Goal: Task Accomplishment & Management: Manage account settings

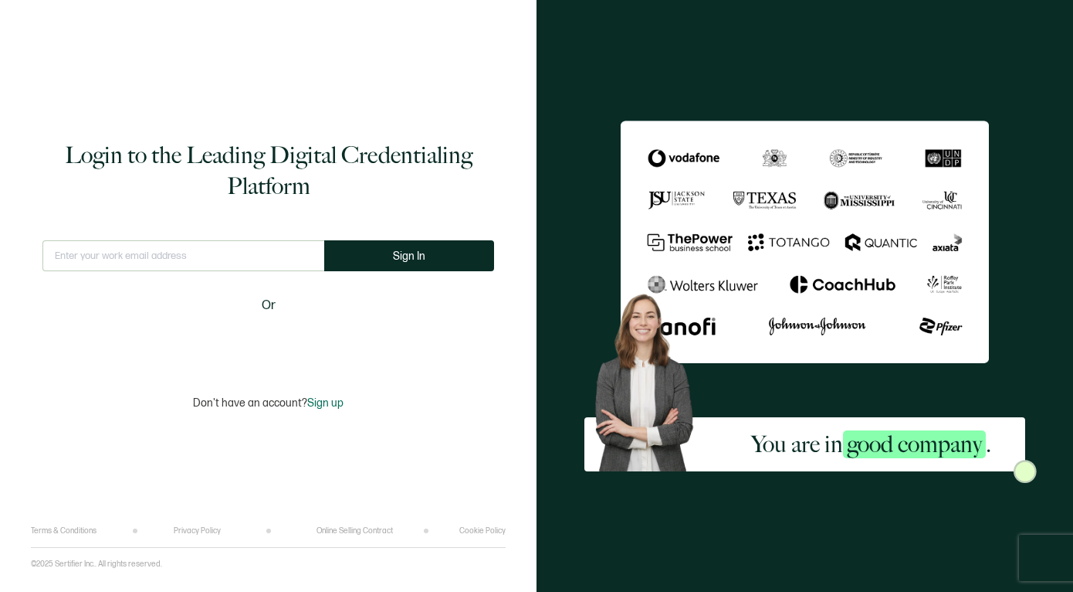
type input "[EMAIL_ADDRESS][PERSON_NAME][DOMAIN_NAME]"
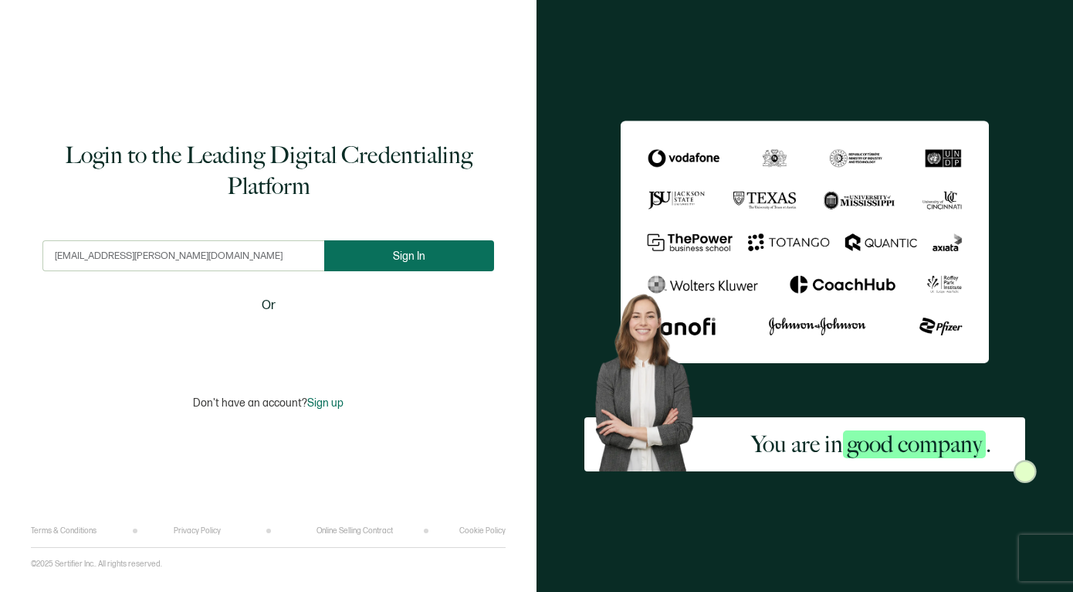
click at [427, 253] on button "Sign In" at bounding box center [409, 255] width 170 height 31
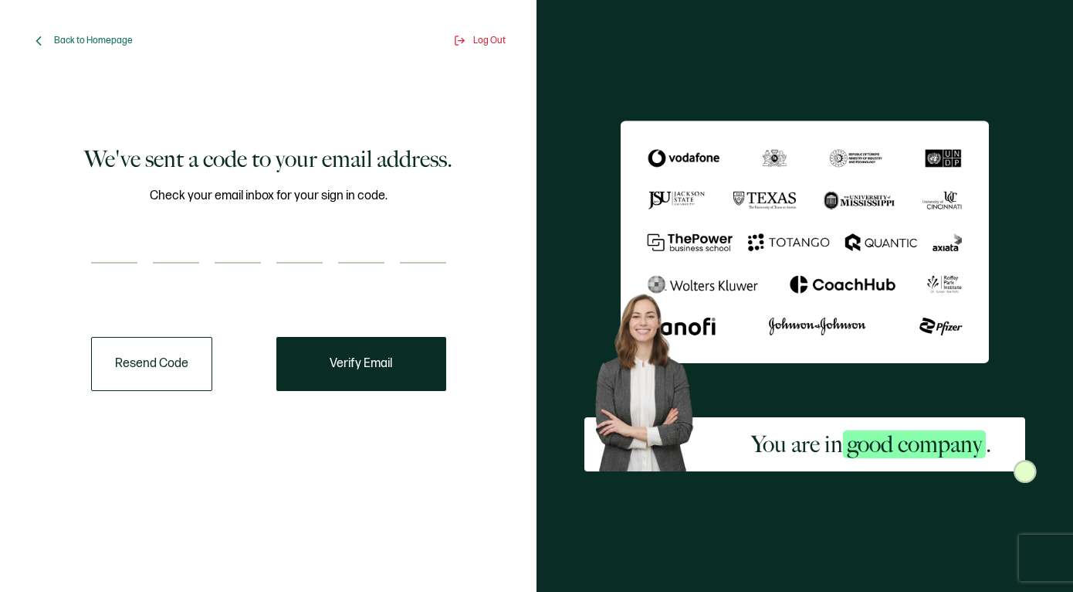
click at [111, 255] on input "number" at bounding box center [114, 247] width 46 height 31
paste input "4"
type input "4"
type input "0"
type input "1"
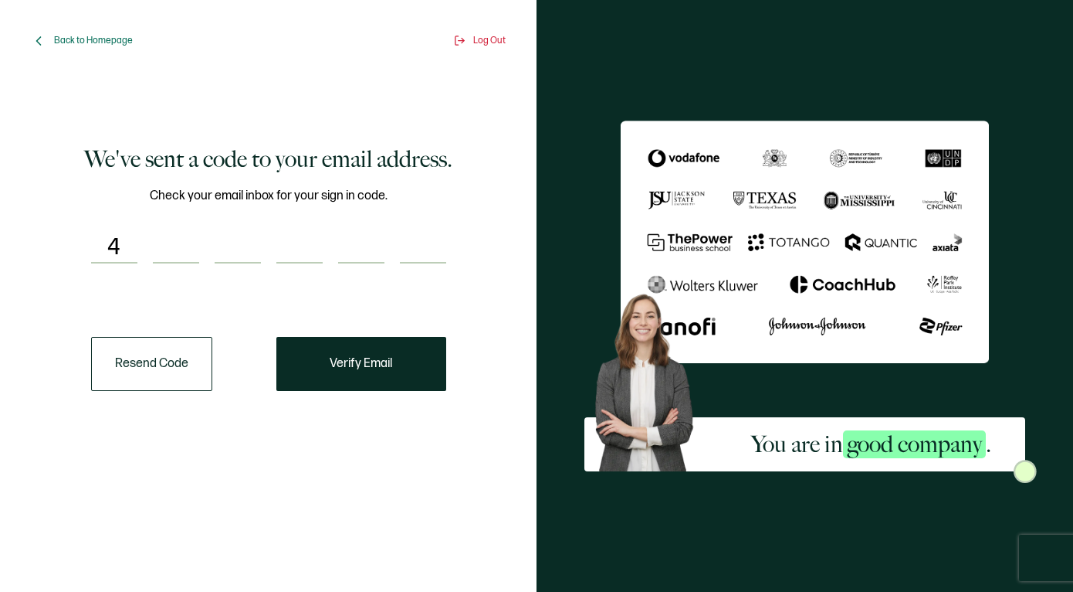
type input "2"
type input "0"
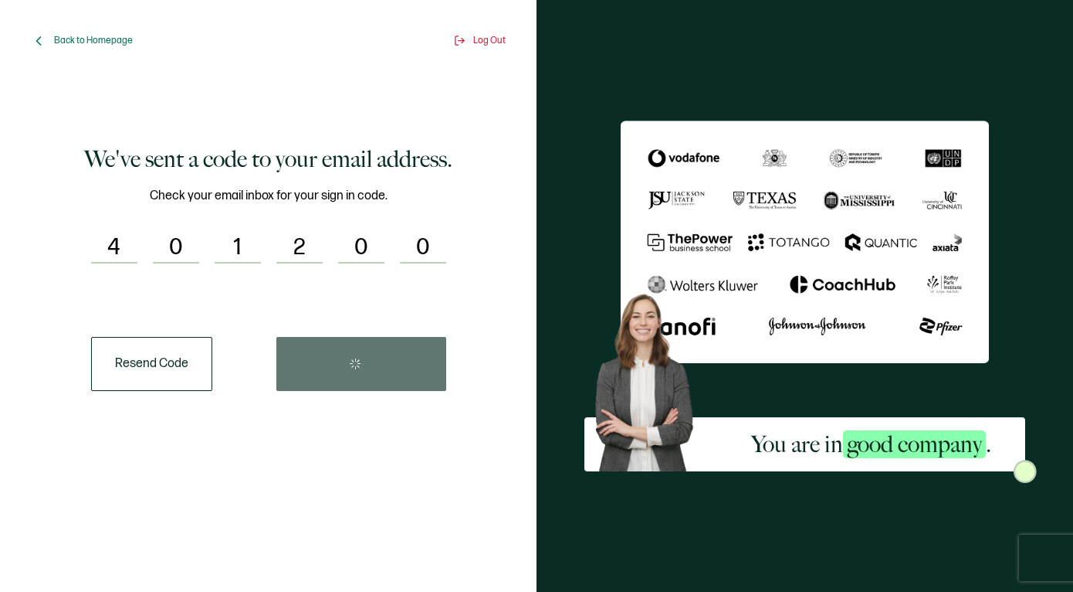
click at [514, 327] on div "Back to Homepage Log Out We've sent a code to your email address. Check your em…" at bounding box center [268, 296] width 537 height 592
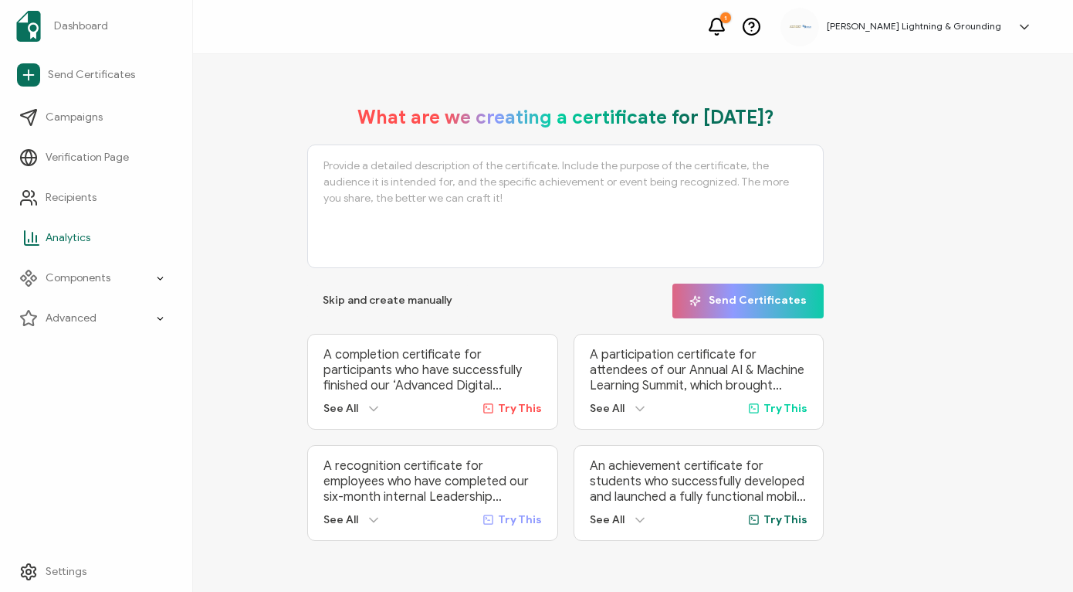
click at [19, 233] on link "Analytics" at bounding box center [96, 237] width 172 height 31
